Goal: Contribute content: Add original content to the website for others to see

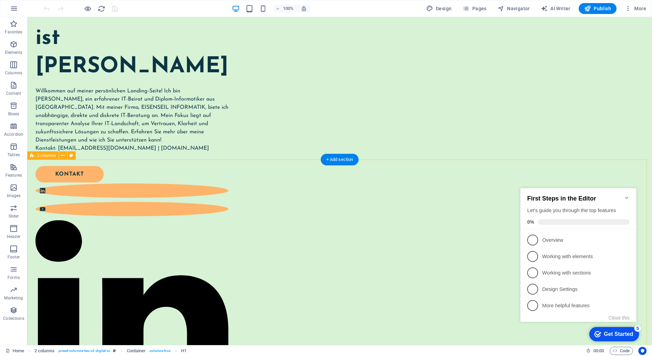
scroll to position [34, 0]
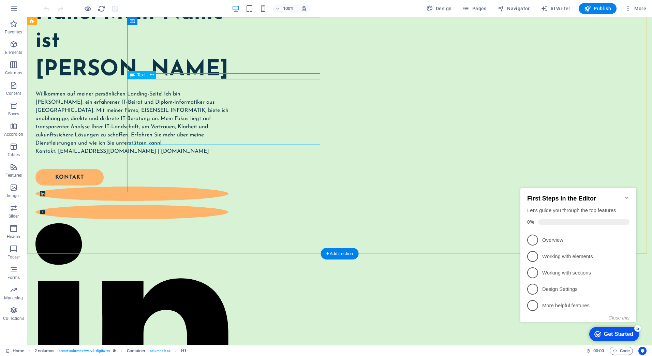
click at [203, 100] on div "Willkommen auf meiner persönlichen Landing-Seite! Ich bin [PERSON_NAME], ein er…" at bounding box center [131, 122] width 193 height 65
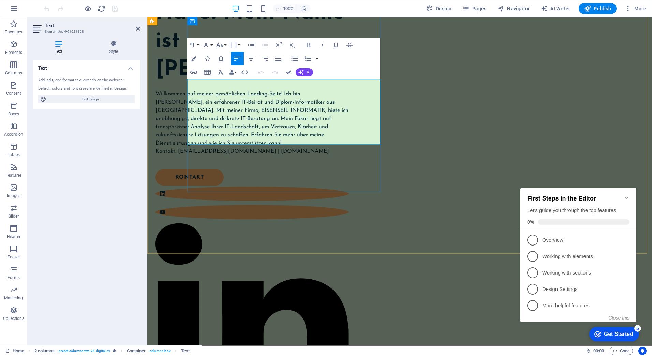
click at [249, 96] on p "Willkommen auf meiner persönlichen Landing-Seite! Ich bin [PERSON_NAME], ein er…" at bounding box center [251, 118] width 193 height 57
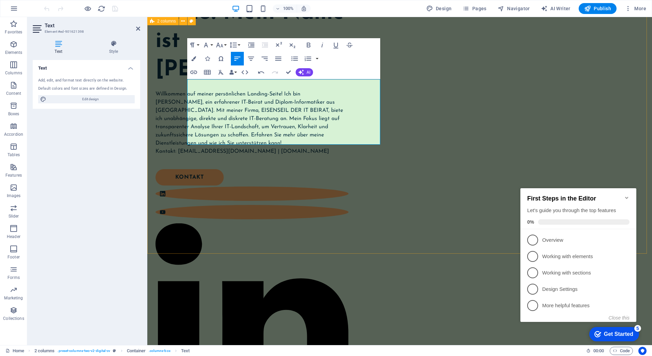
click at [343, 211] on div "Hallo! Mein Name ist [PERSON_NAME] Willkommen auf meiner persönlichen Landing-S…" at bounding box center [399, 330] width 505 height 694
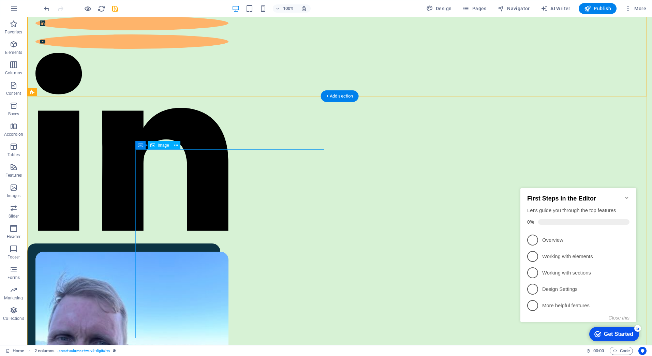
scroll to position [307, 0]
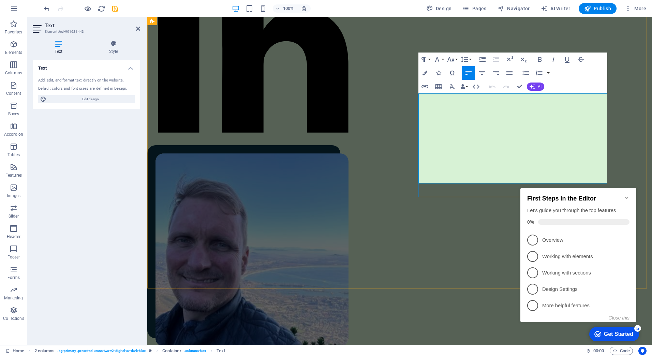
scroll to position [299, 0]
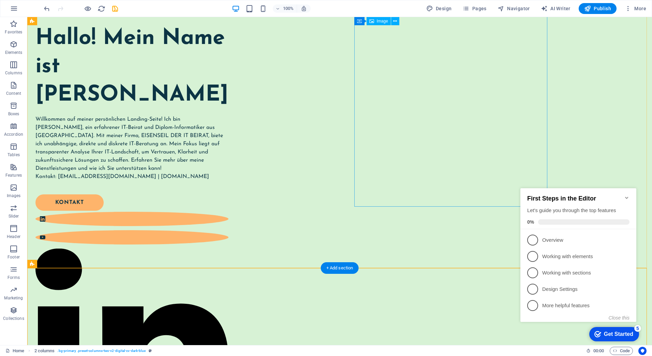
scroll to position [0, 0]
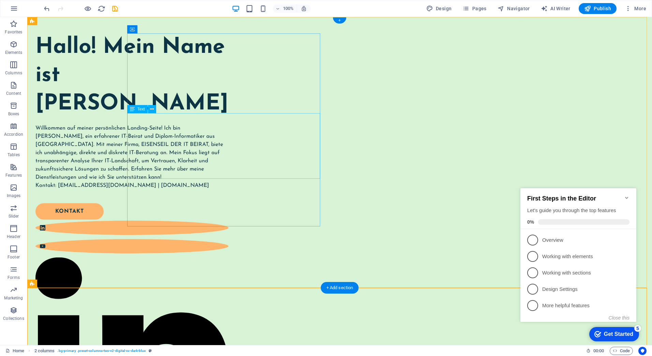
click at [217, 167] on div "Willkommen auf meiner persönlichen Landing-Seite! Ich bin [PERSON_NAME], ein er…" at bounding box center [131, 156] width 193 height 65
click at [208, 159] on div "Willkommen auf meiner persönlichen Landing-Seite! Ich bin [PERSON_NAME], ein er…" at bounding box center [131, 156] width 193 height 65
click at [208, 157] on div "Willkommen auf meiner persönlichen Landing-Seite! Ich bin [PERSON_NAME], ein er…" at bounding box center [131, 156] width 193 height 65
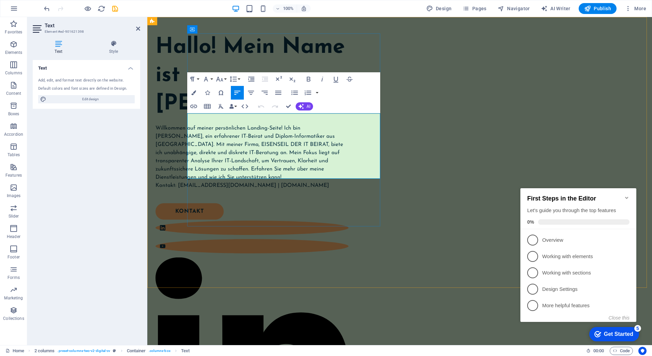
click at [210, 165] on p "Willkommen auf meiner persönlichen Landing-Seite! Ich bin [PERSON_NAME], ein er…" at bounding box center [251, 152] width 193 height 57
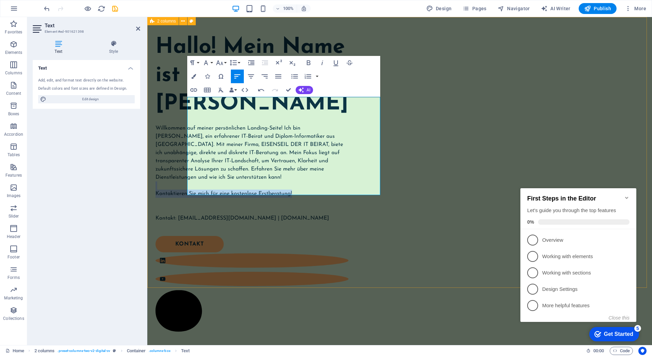
drag, startPoint x: 330, startPoint y: 167, endPoint x: 175, endPoint y: 162, distance: 155.6
click at [308, 63] on icon "button" at bounding box center [309, 62] width 4 height 5
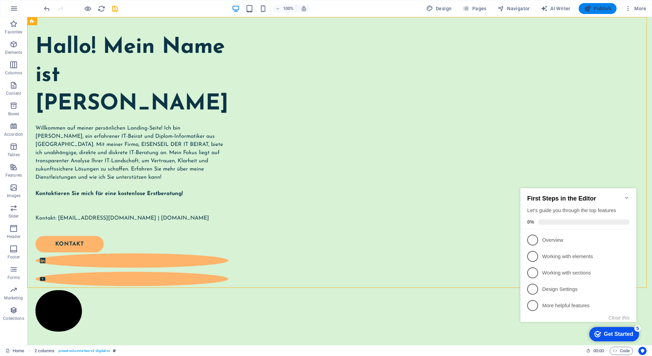
click at [604, 12] on button "Publish" at bounding box center [598, 8] width 38 height 11
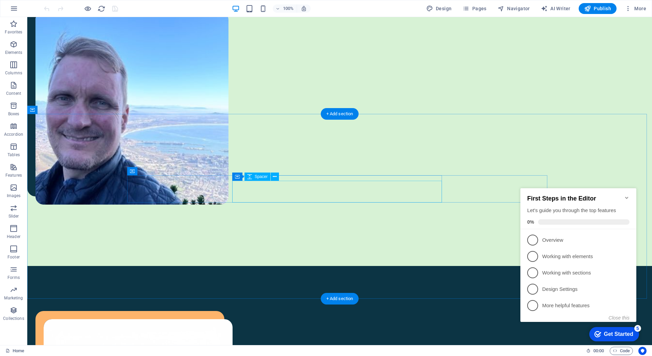
scroll to position [307, 0]
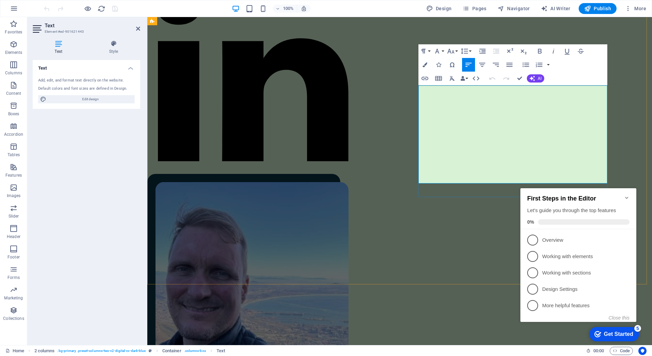
click at [627, 195] on icon "Minimize checklist" at bounding box center [626, 197] width 5 height 5
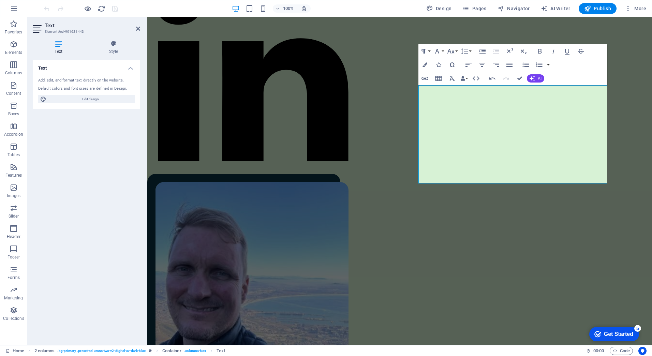
click div "checkmark Get Started 5 First Steps in the Editor Let's guide you through the t…"
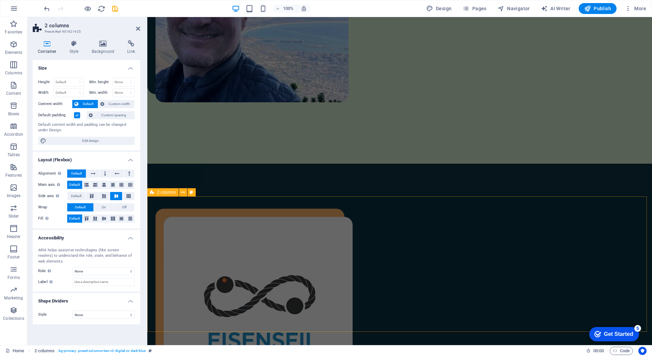
scroll to position [645, 0]
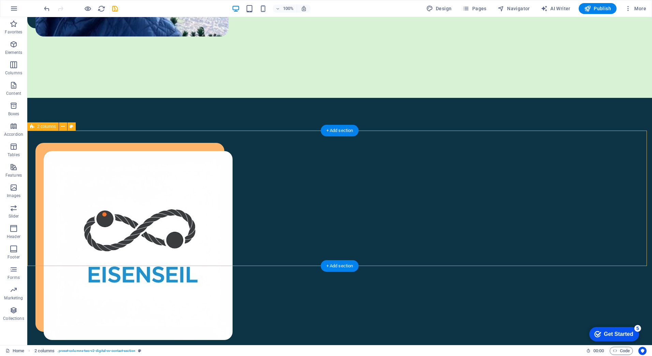
scroll to position [611, 0]
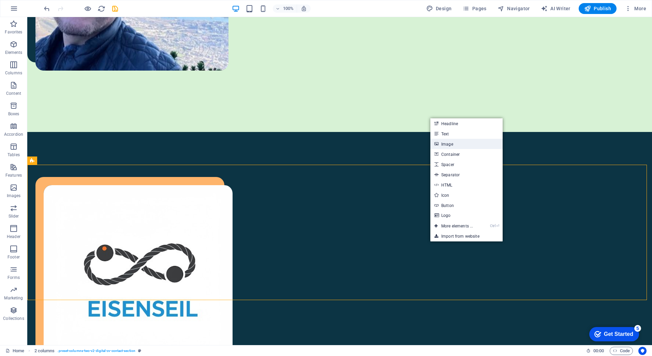
click at [452, 147] on link "Image" at bounding box center [466, 144] width 72 height 10
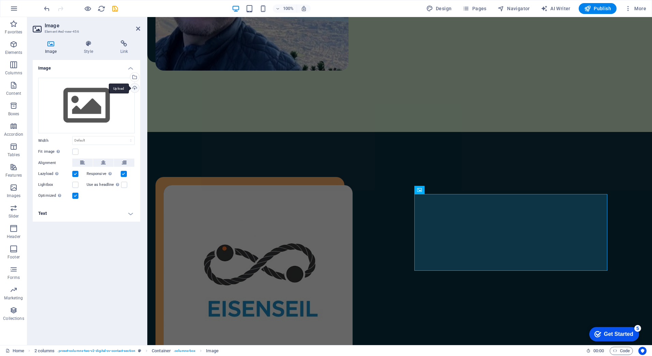
click at [136, 88] on div "Upload" at bounding box center [134, 89] width 10 height 10
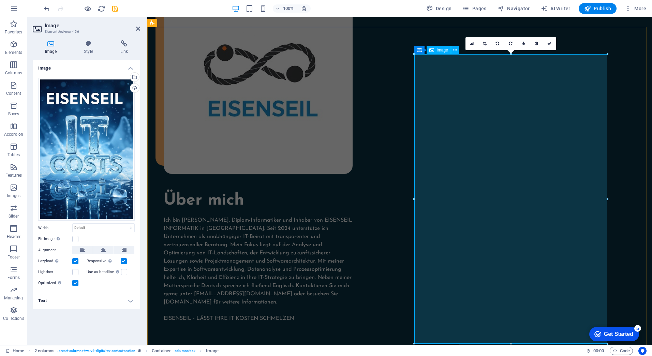
scroll to position [854, 0]
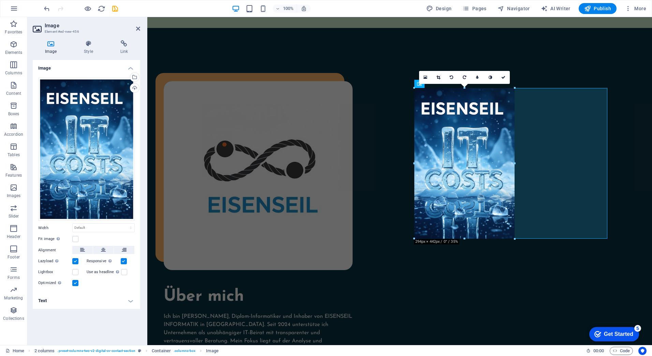
drag, startPoint x: 607, startPoint y: 240, endPoint x: 436, endPoint y: 101, distance: 219.8
type input "294"
select select "px"
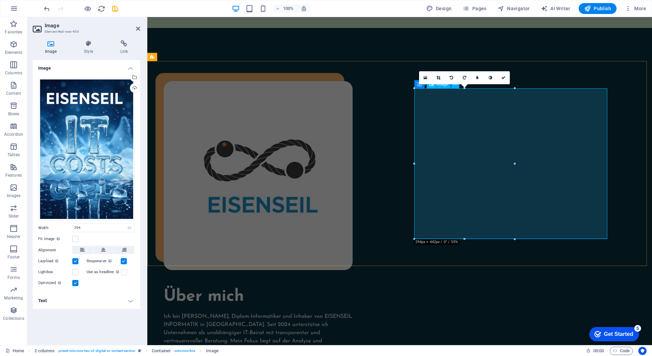
scroll to position [715, 0]
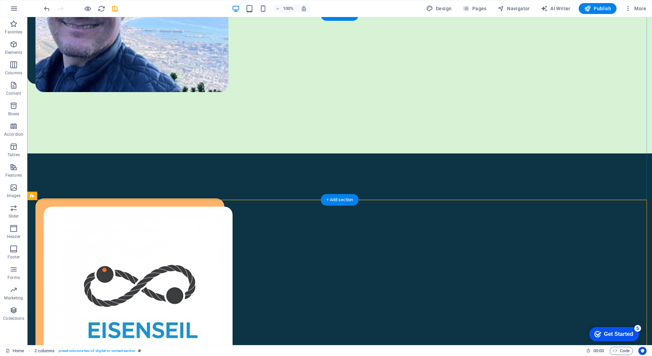
scroll to position [681, 0]
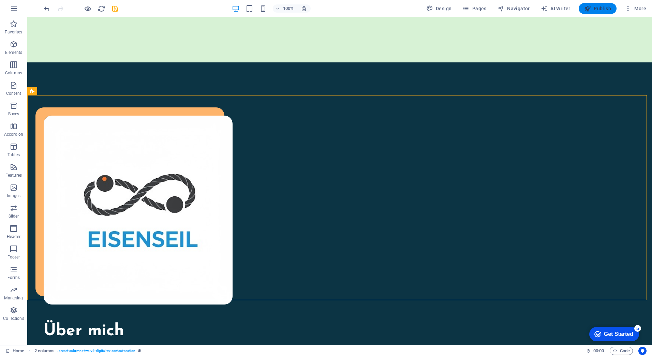
click at [595, 11] on span "Publish" at bounding box center [597, 8] width 27 height 7
